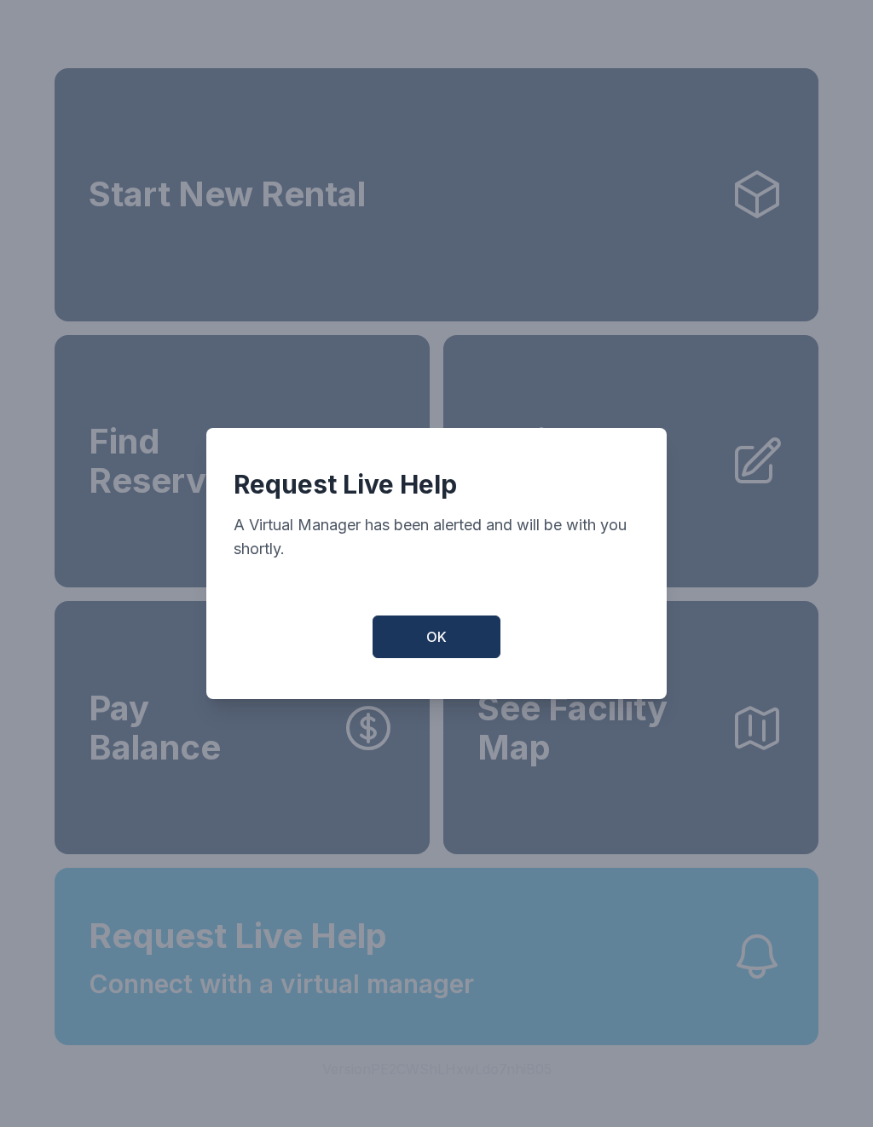
click at [428, 642] on span "OK" at bounding box center [436, 637] width 20 height 20
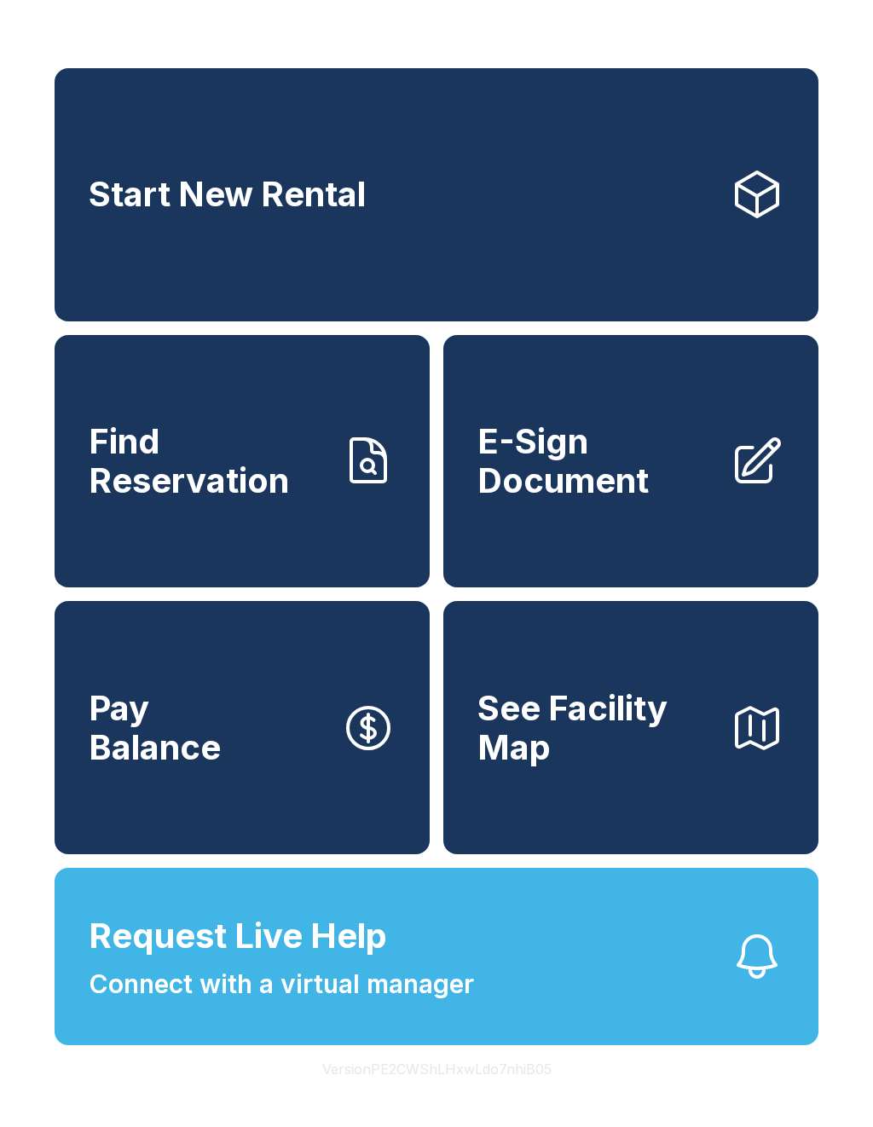
click at [256, 1003] on span "Connect with a virtual manager" at bounding box center [281, 984] width 385 height 38
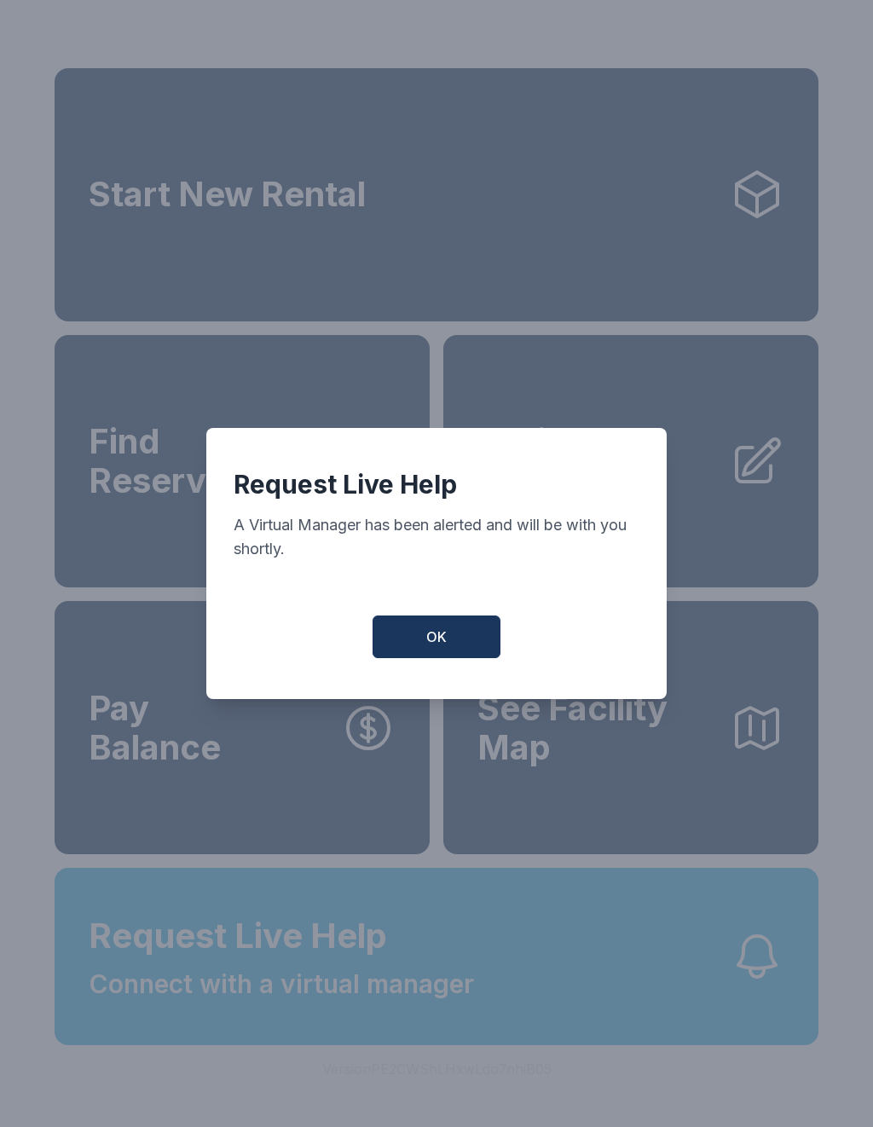
click at [423, 639] on button "OK" at bounding box center [437, 637] width 128 height 43
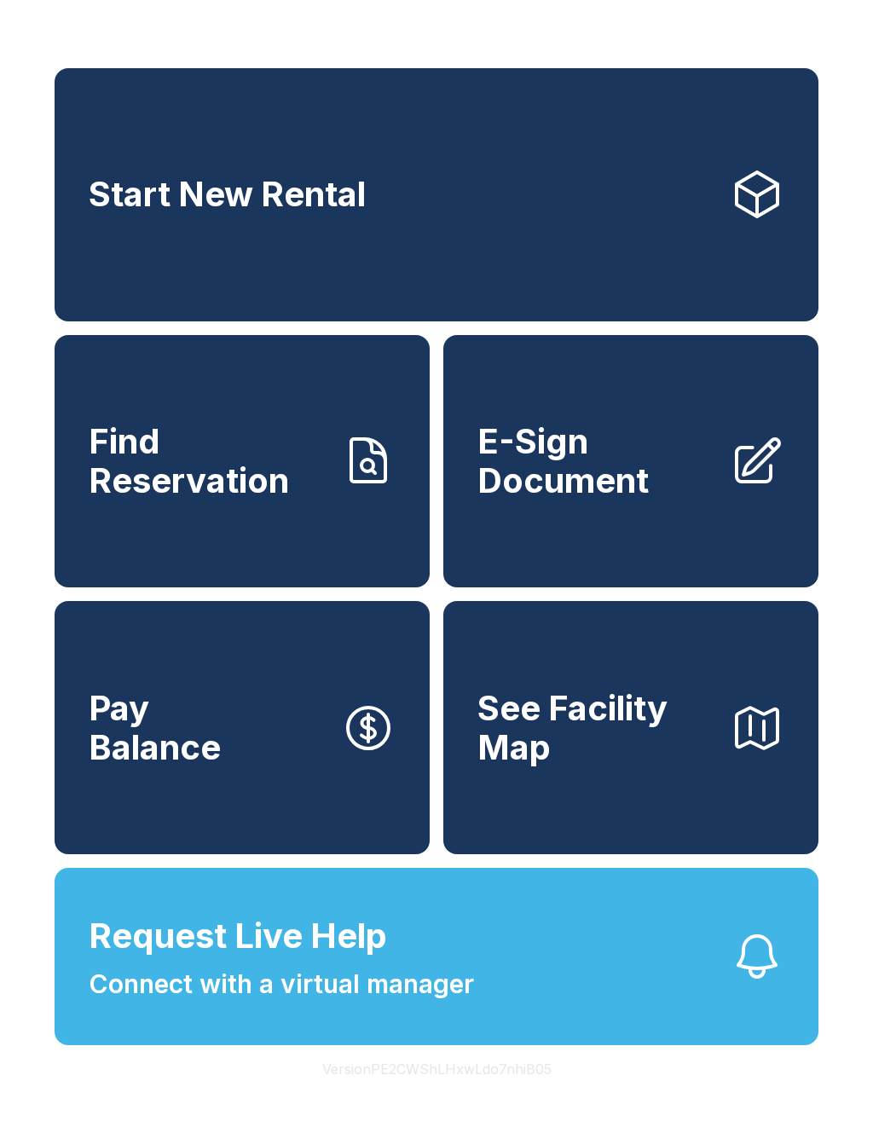
click at [308, 500] on span "Find Reservation" at bounding box center [208, 461] width 239 height 78
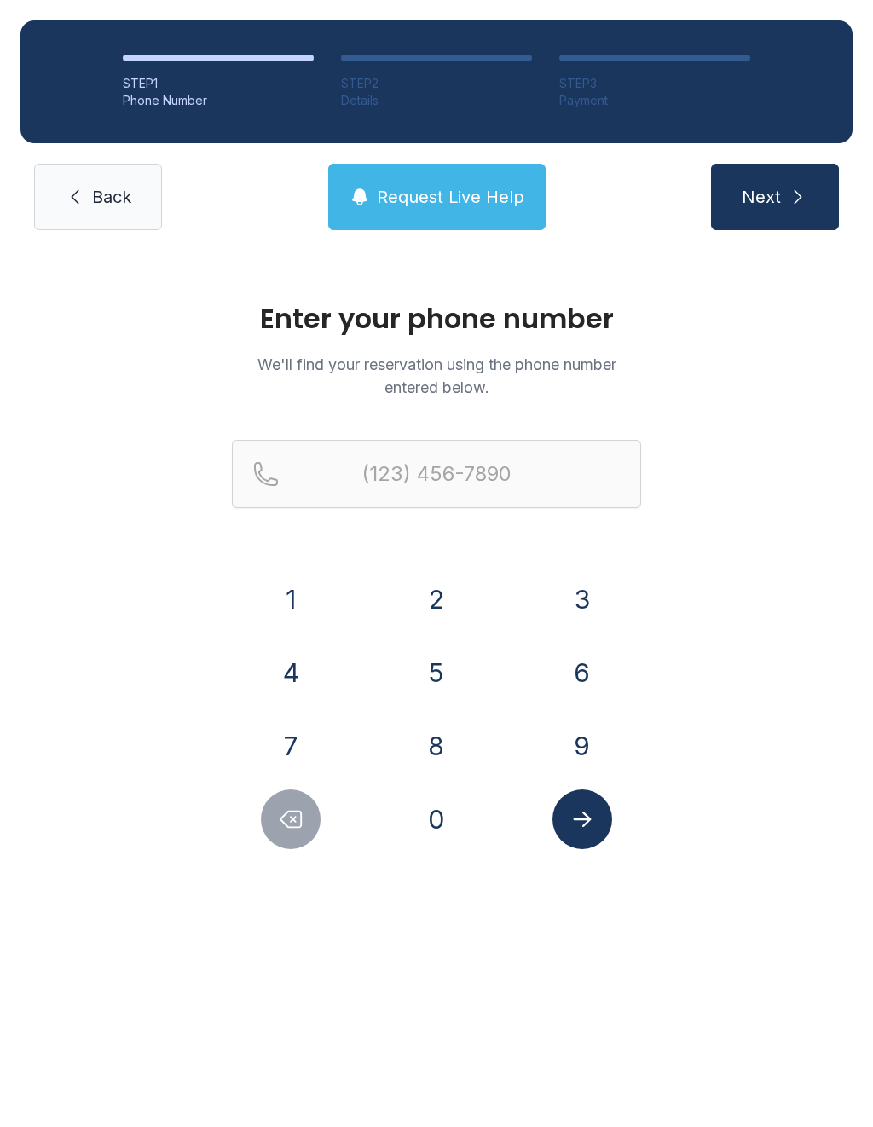
click at [579, 598] on button "3" at bounding box center [582, 600] width 60 height 60
click at [459, 821] on button "0" at bounding box center [437, 819] width 60 height 60
click at [581, 566] on form "(30 1 2 3 4 5 6 7 8 9 0" at bounding box center [436, 644] width 409 height 409
click at [437, 658] on button "5" at bounding box center [437, 673] width 60 height 60
click at [565, 659] on button "6" at bounding box center [582, 673] width 60 height 60
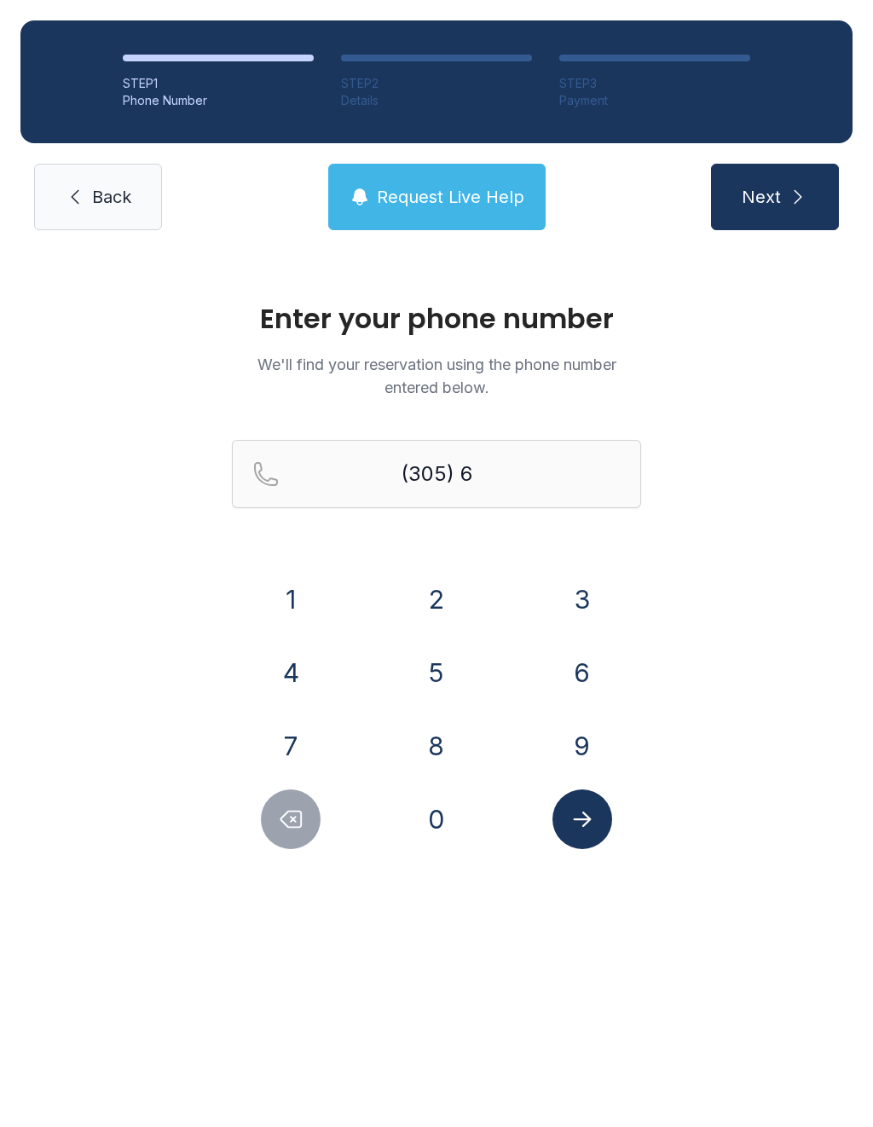
click at [440, 688] on button "5" at bounding box center [437, 673] width 60 height 60
click at [580, 663] on button "6" at bounding box center [582, 673] width 60 height 60
click at [429, 757] on button "8" at bounding box center [437, 746] width 60 height 60
click at [569, 674] on button "6" at bounding box center [582, 673] width 60 height 60
click at [303, 604] on button "1" at bounding box center [291, 600] width 60 height 60
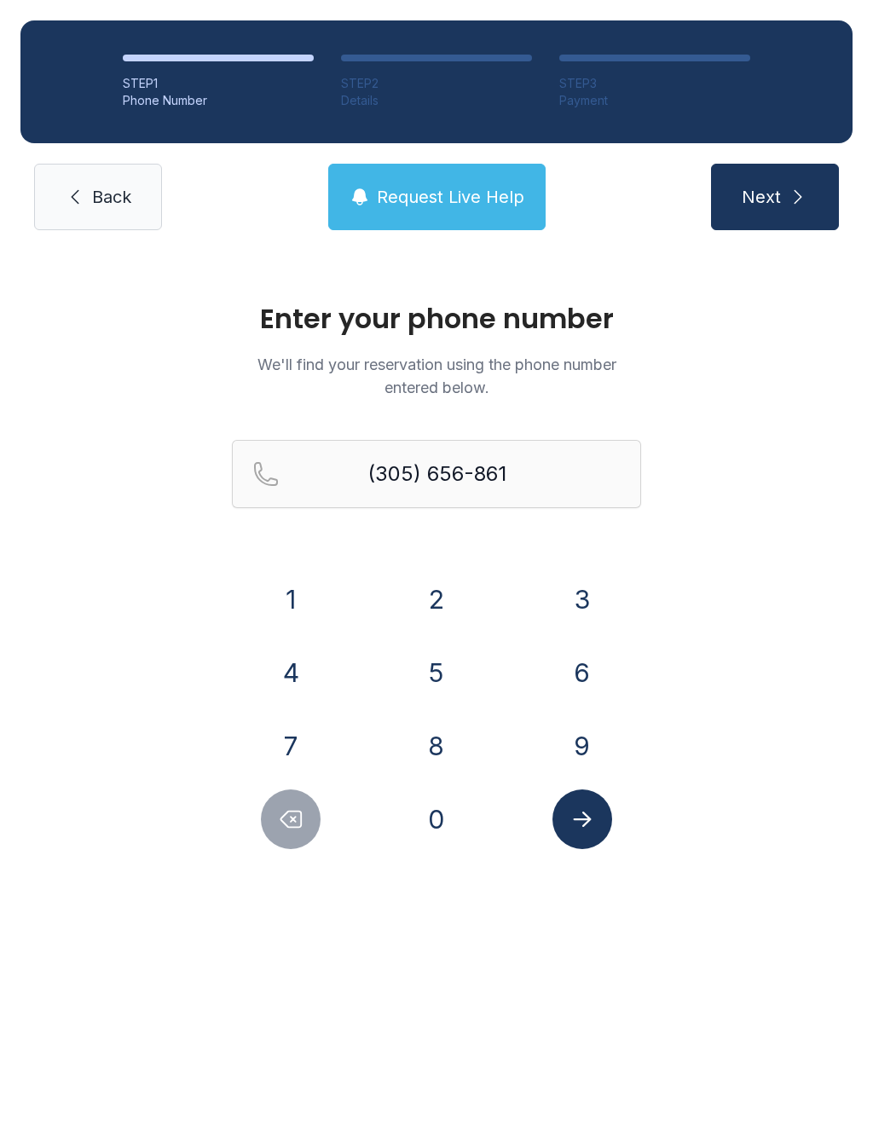
click at [596, 828] on button "Submit lookup form" at bounding box center [582, 819] width 60 height 60
click at [747, 618] on div "Enter your phone number We'll find your reservation using the phone number ente…" at bounding box center [436, 584] width 873 height 667
click at [290, 816] on icon "Delete number" at bounding box center [291, 820] width 26 height 26
click at [290, 815] on icon "Delete number" at bounding box center [291, 820] width 26 height 26
click at [295, 810] on icon "Delete number" at bounding box center [291, 820] width 26 height 26
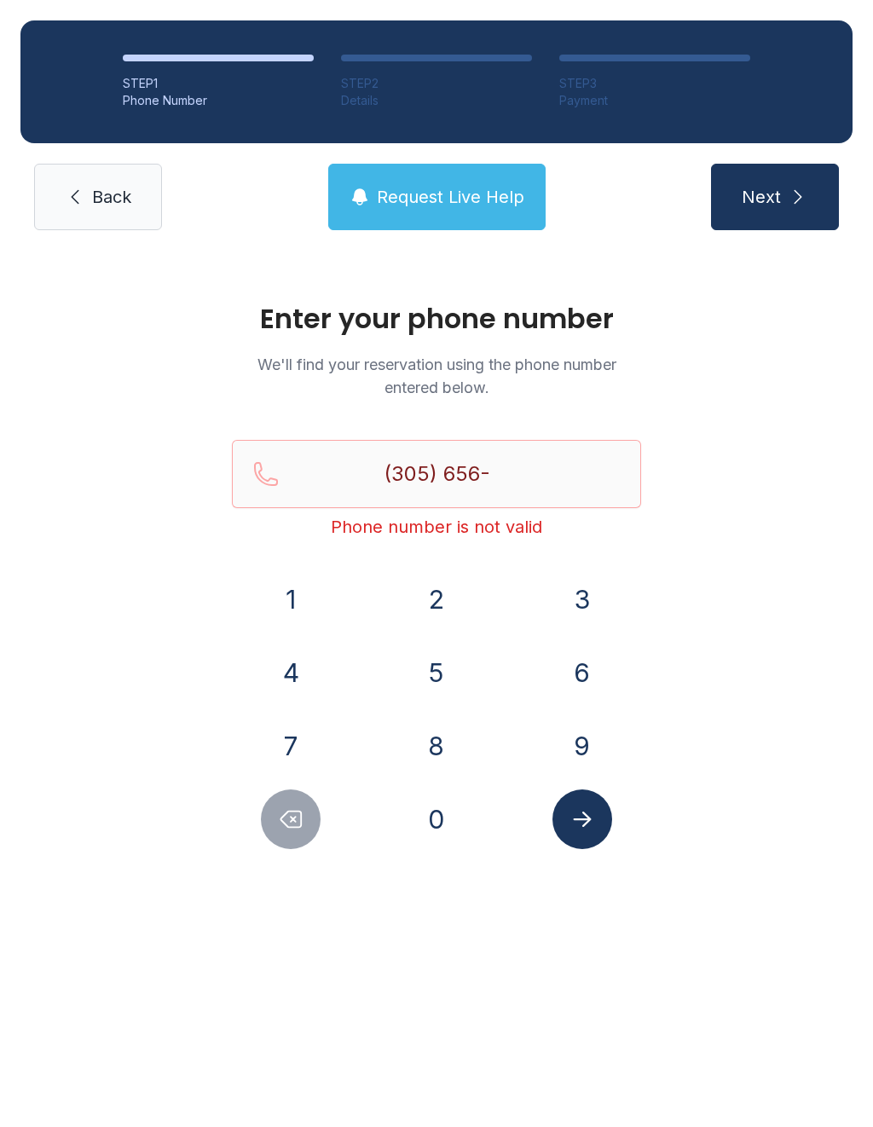
click at [294, 810] on icon "Delete number" at bounding box center [291, 820] width 26 height 26
click at [298, 812] on icon "Delete number" at bounding box center [291, 820] width 20 height 16
click at [308, 824] on button "Delete number" at bounding box center [291, 819] width 60 height 60
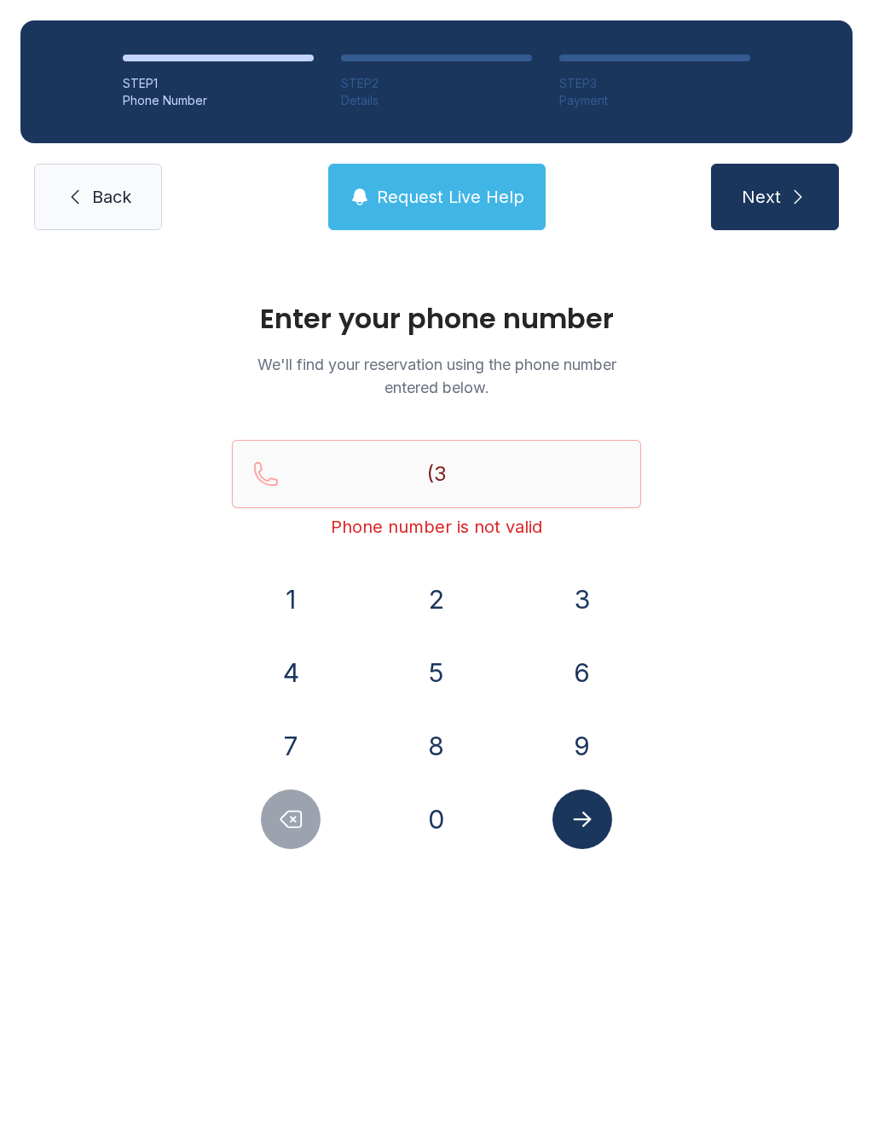
click at [446, 810] on button "0" at bounding box center [437, 819] width 60 height 60
click at [595, 596] on button "3" at bounding box center [582, 600] width 60 height 60
click at [438, 675] on button "5" at bounding box center [437, 673] width 60 height 60
click at [580, 662] on button "6" at bounding box center [582, 673] width 60 height 60
click at [436, 663] on button "5" at bounding box center [437, 673] width 60 height 60
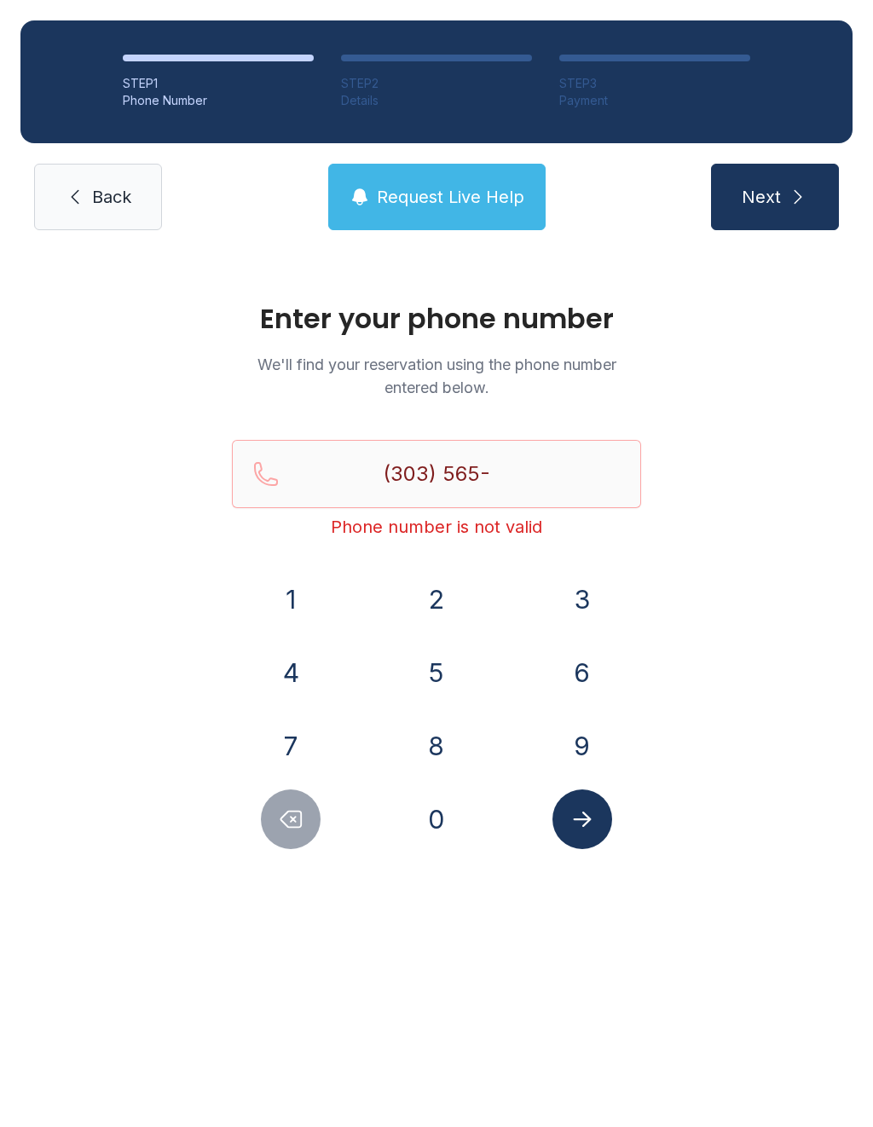
click at [586, 647] on button "6" at bounding box center [582, 673] width 60 height 60
click at [431, 739] on button "8" at bounding box center [437, 746] width 60 height 60
click at [580, 656] on button "6" at bounding box center [582, 673] width 60 height 60
click at [285, 585] on button "1" at bounding box center [291, 600] width 60 height 60
click at [576, 811] on icon "Submit lookup form" at bounding box center [583, 820] width 26 height 26
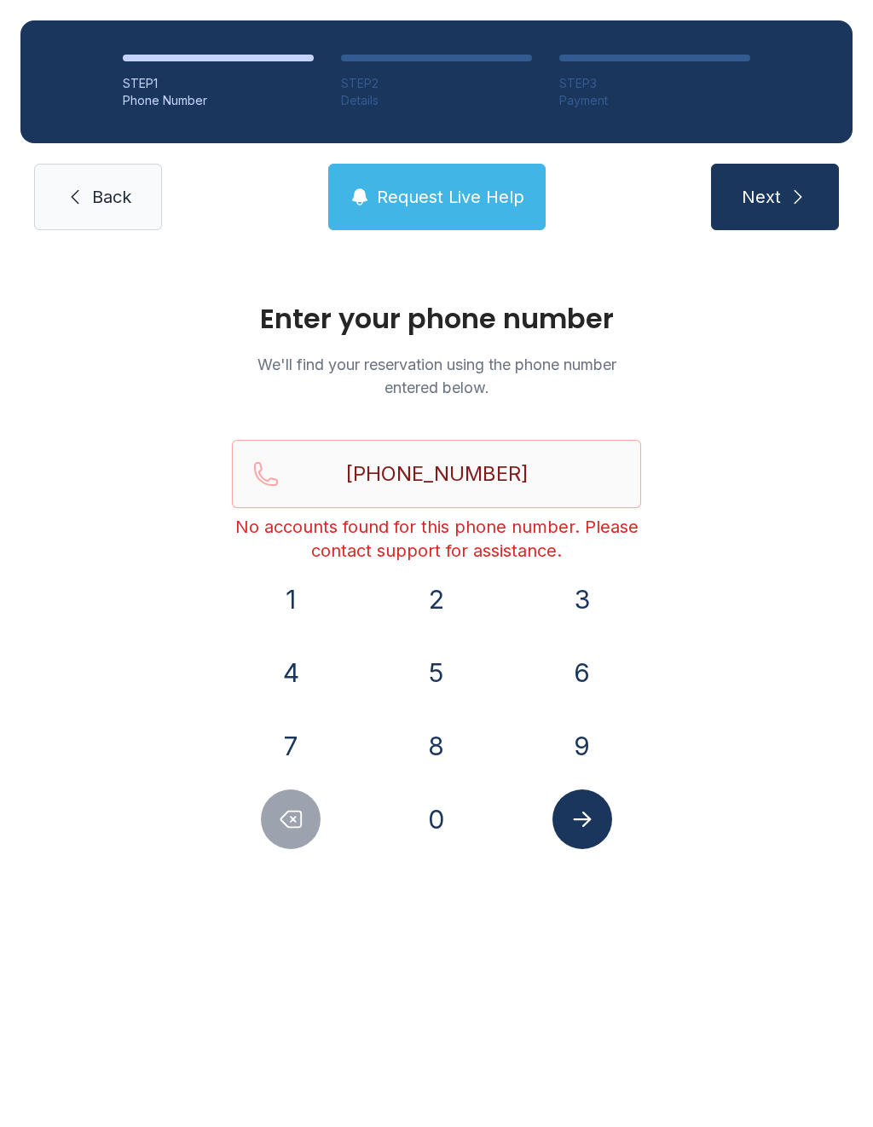
click at [780, 200] on span "Next" at bounding box center [761, 197] width 39 height 24
click at [571, 477] on input "[PHONE_NUMBER]" at bounding box center [436, 474] width 409 height 68
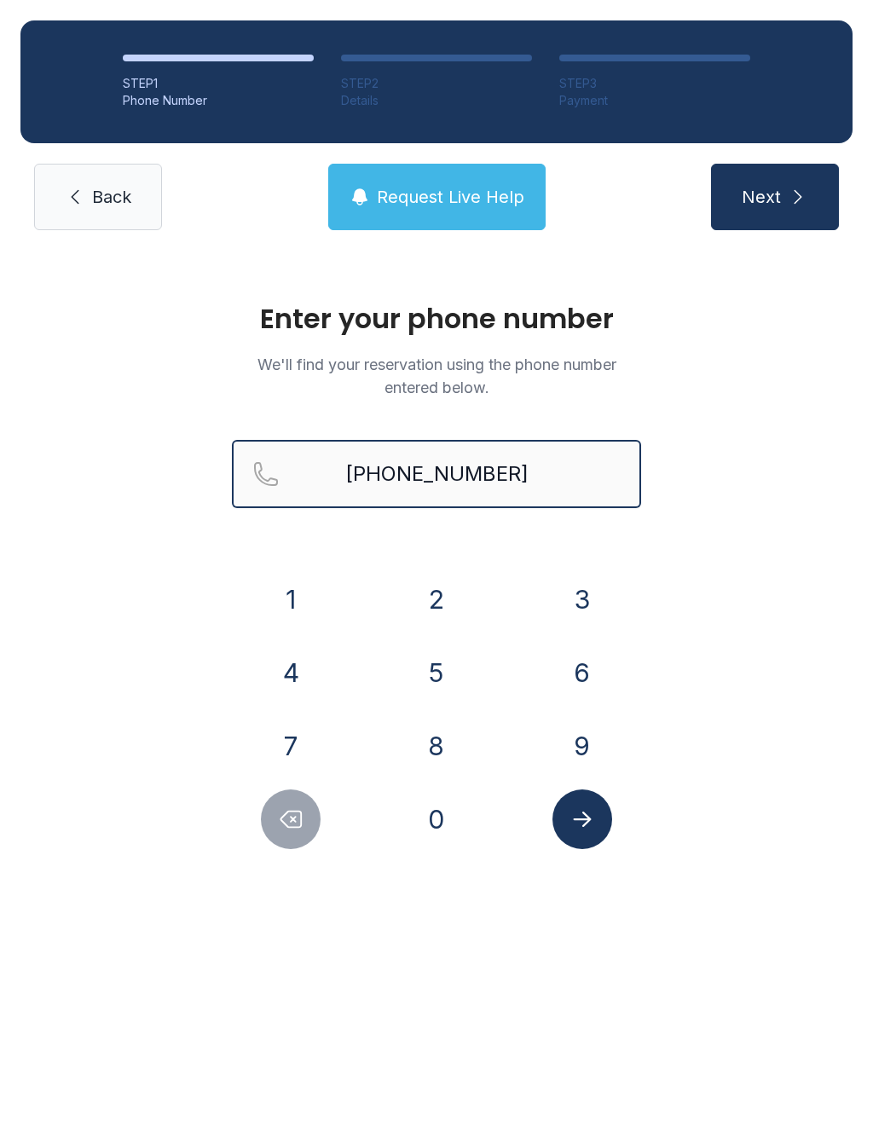
type input "[PHONE_NUMBER]"
click at [791, 615] on div "Enter your phone number We'll find your reservation using the phone number ente…" at bounding box center [436, 584] width 873 height 667
click at [587, 827] on icon "Submit lookup form" at bounding box center [583, 820] width 26 height 26
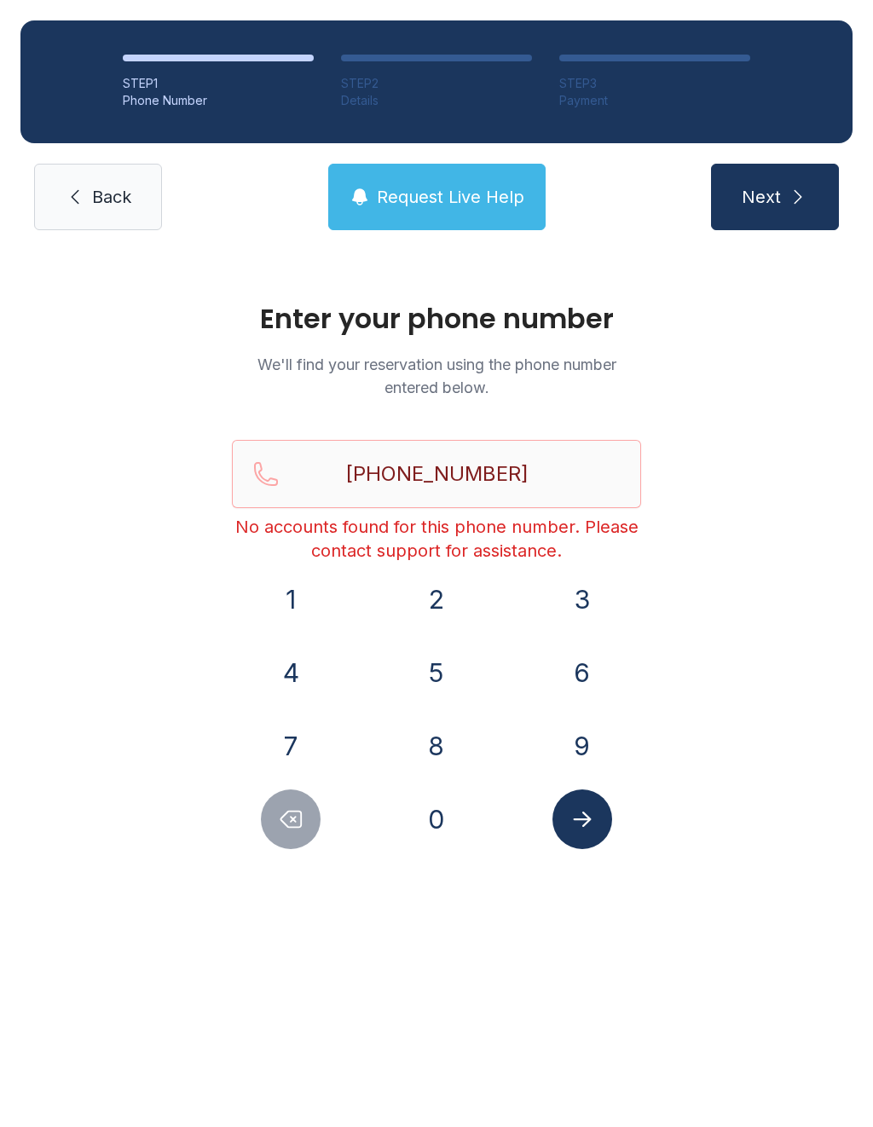
click at [482, 188] on span "Request Live Help" at bounding box center [450, 197] width 147 height 24
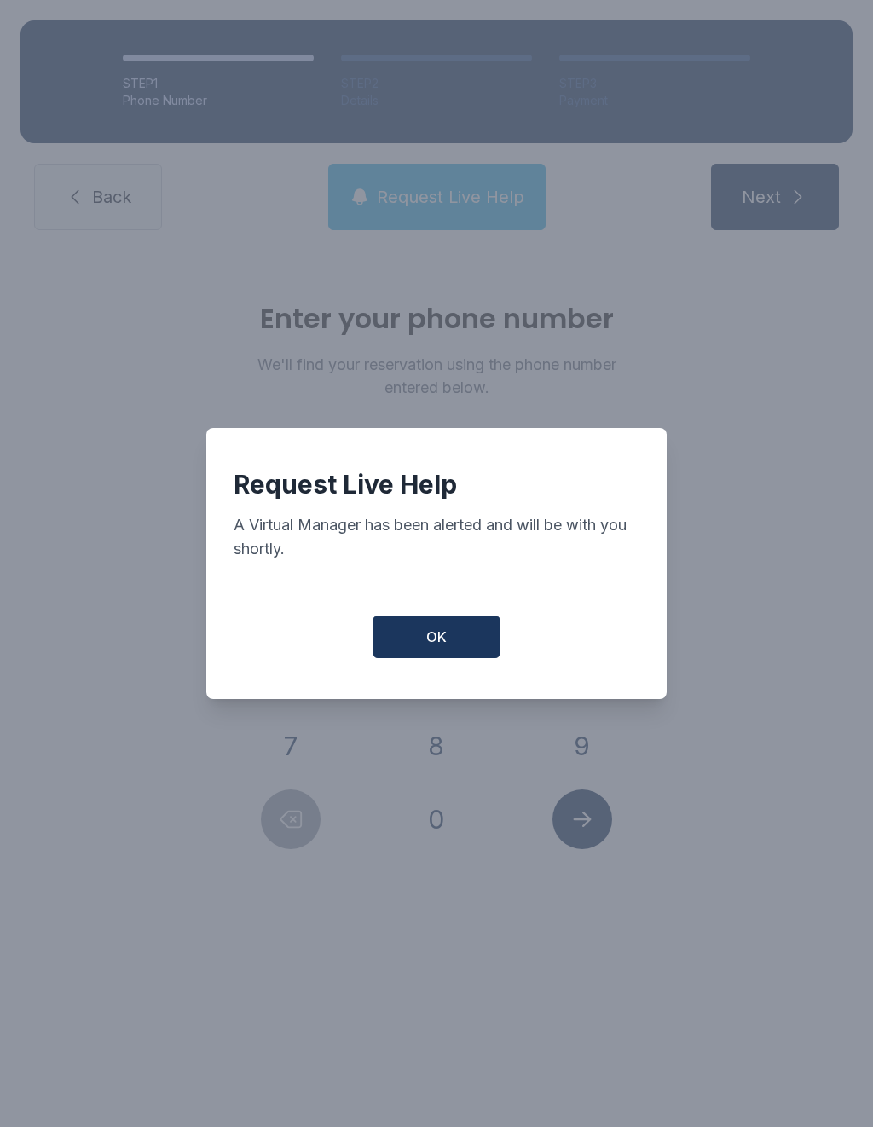
click at [477, 656] on button "OK" at bounding box center [437, 637] width 128 height 43
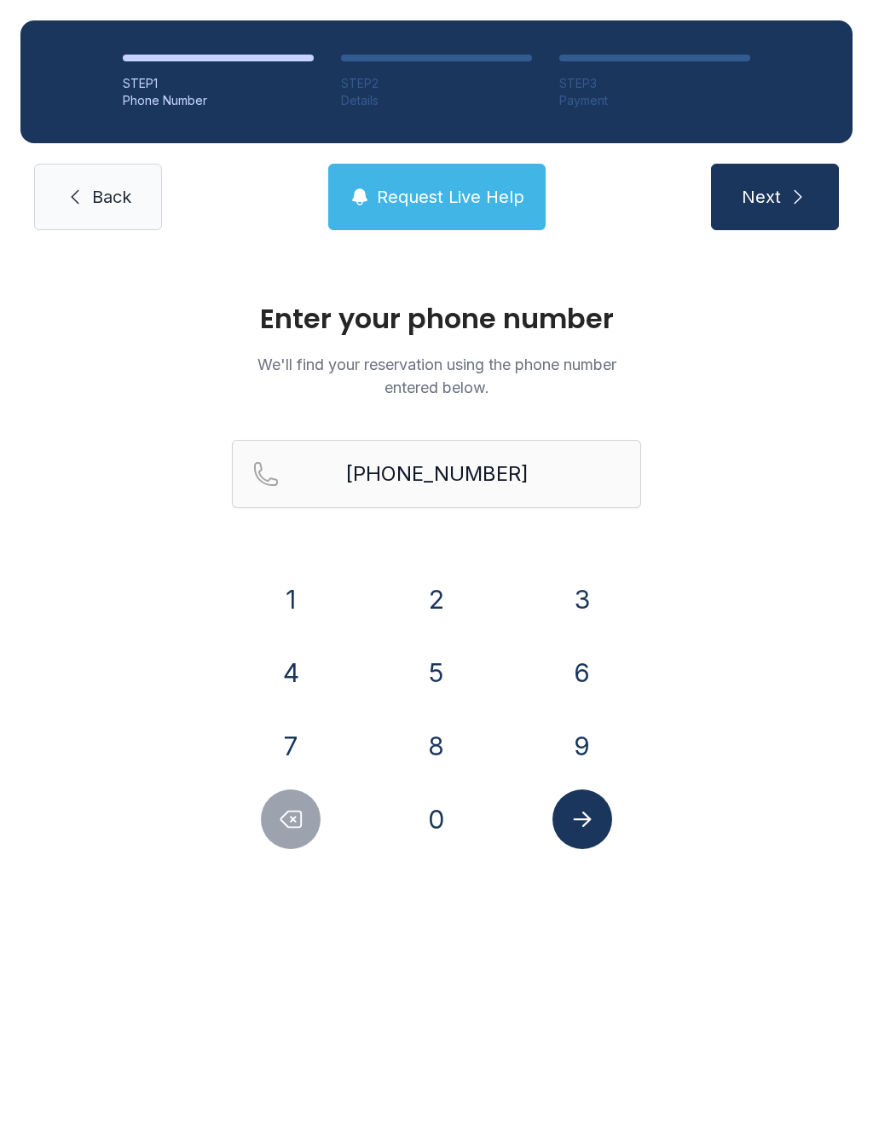
click at [468, 198] on span "Request Live Help" at bounding box center [450, 197] width 147 height 24
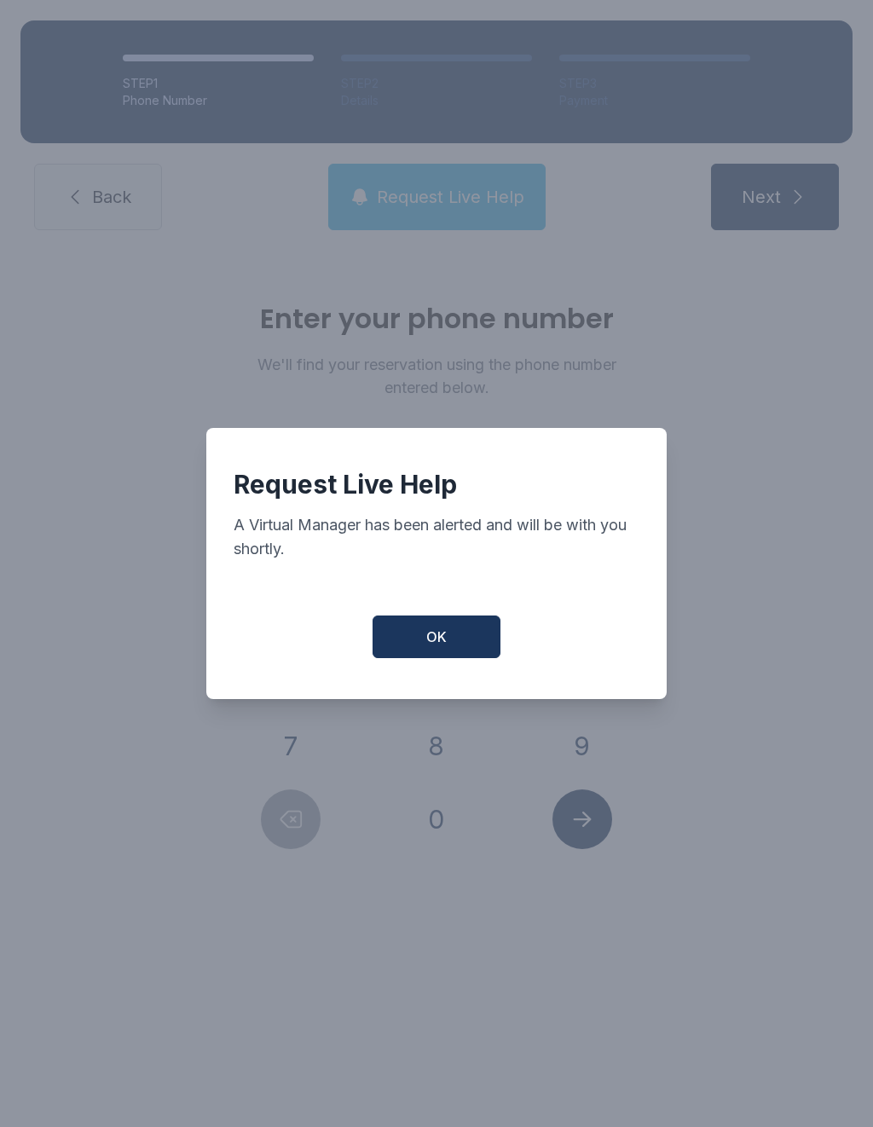
click at [442, 643] on span "OK" at bounding box center [436, 637] width 20 height 20
